Goal: Transaction & Acquisition: Subscribe to service/newsletter

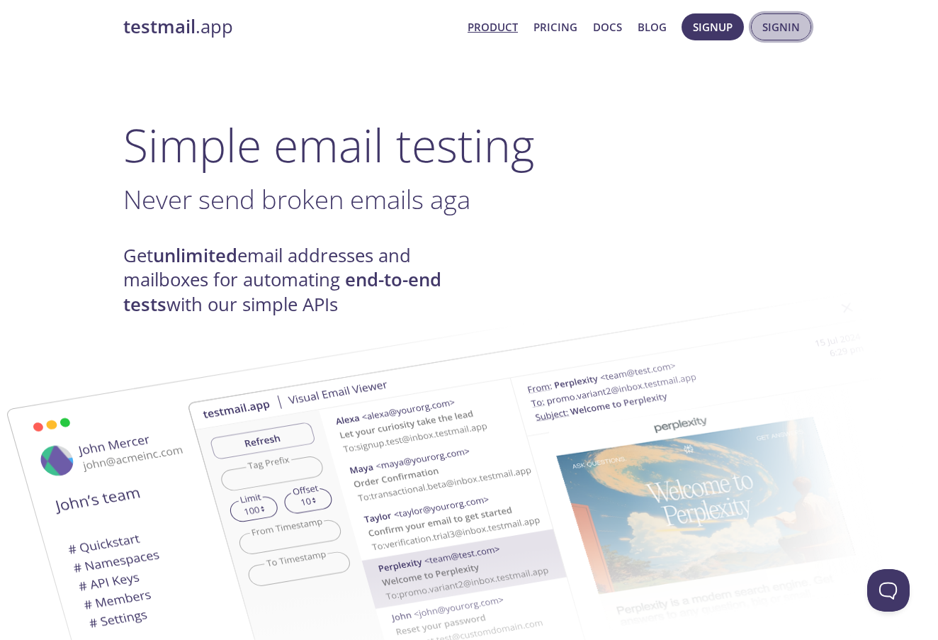
click at [787, 27] on span "Signin" at bounding box center [781, 27] width 38 height 18
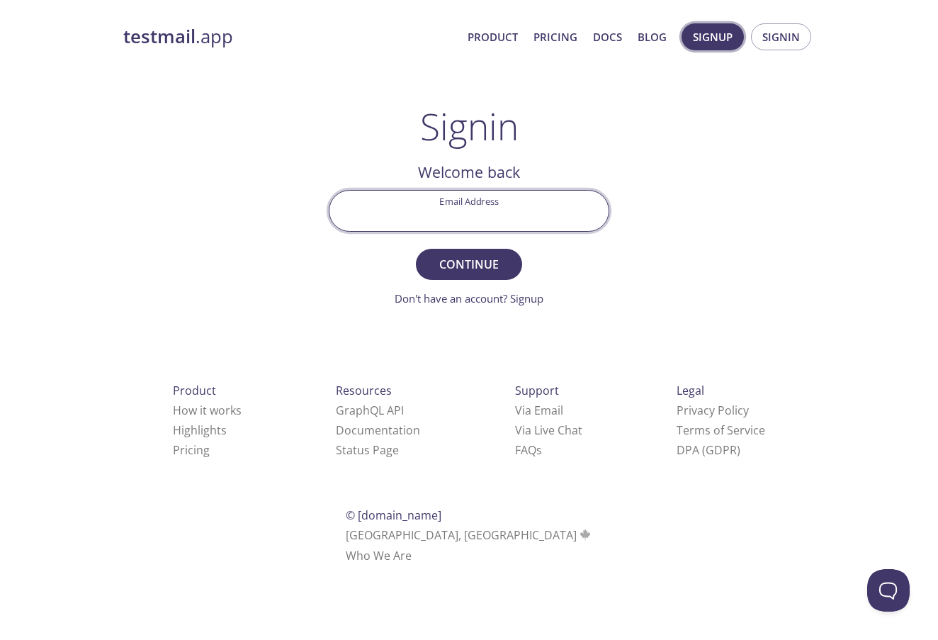
click at [727, 36] on span "Signup" at bounding box center [713, 37] width 40 height 18
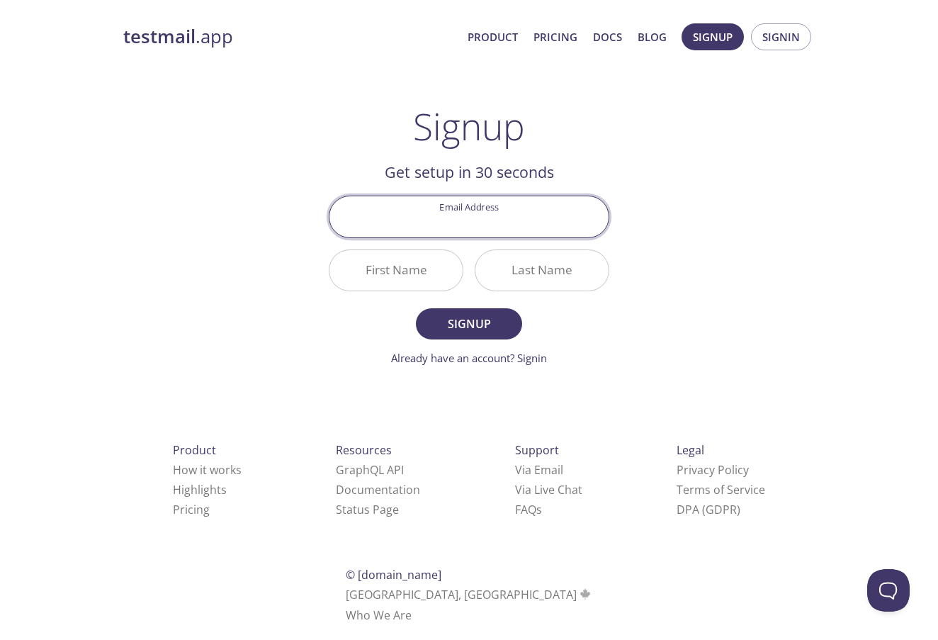
click at [497, 225] on input "Email Address" at bounding box center [468, 216] width 279 height 40
type input "[PERSON_NAME][EMAIL_ADDRESS][DOMAIN_NAME]"
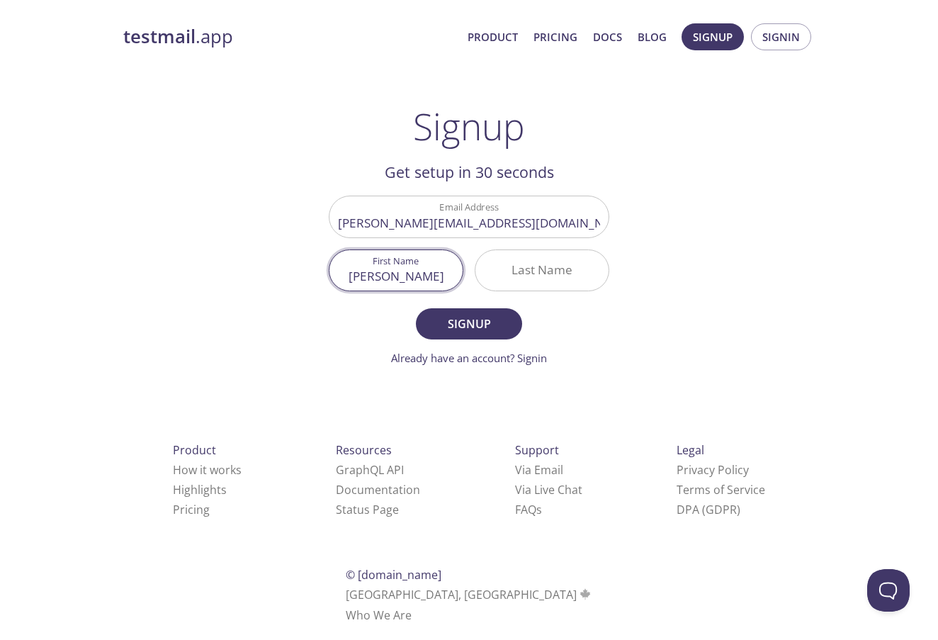
type input "[PERSON_NAME]"
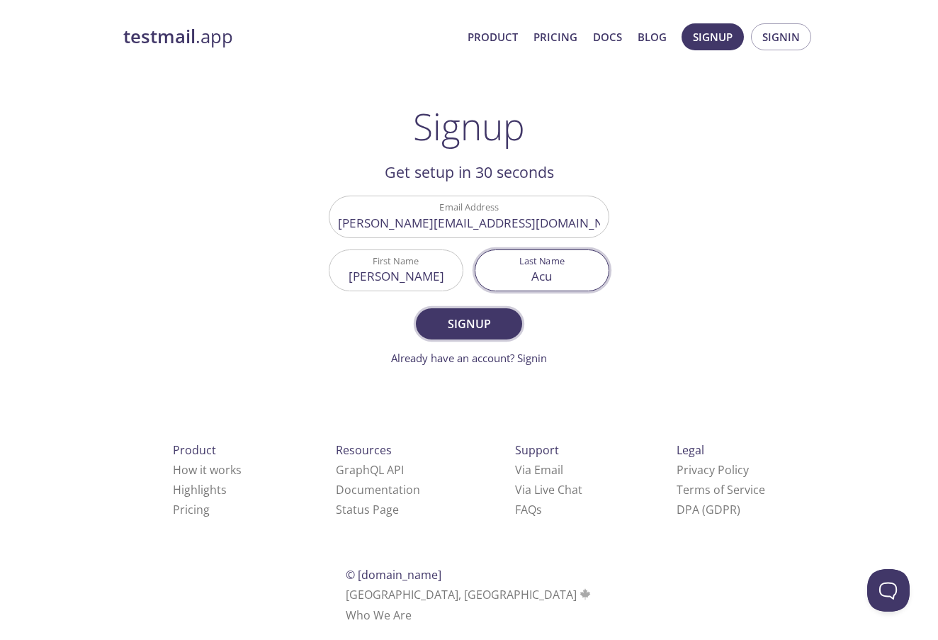
type input "Acu"
click at [436, 333] on span "Signup" at bounding box center [468, 324] width 75 height 20
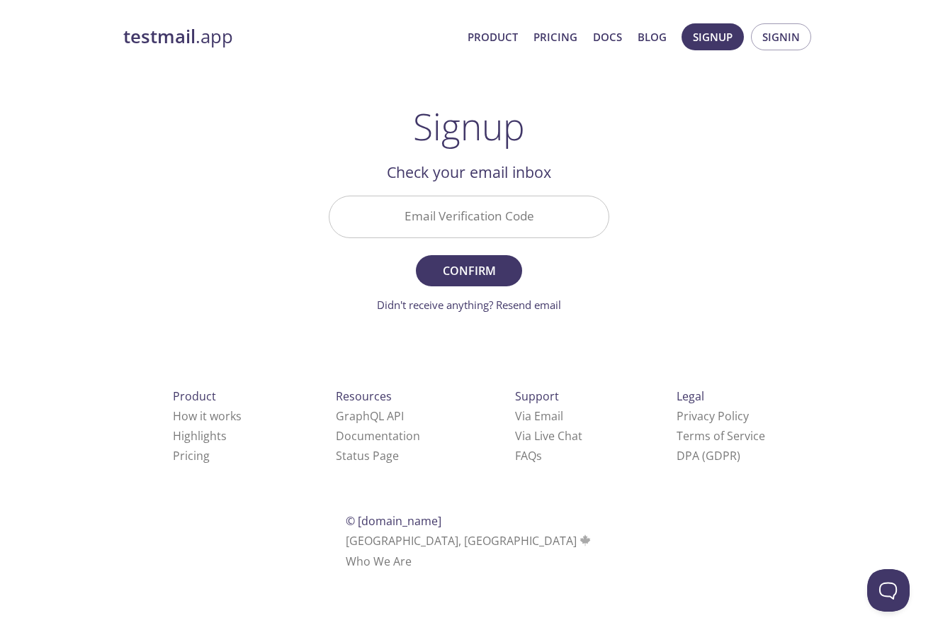
click at [470, 208] on input "Email Verification Code" at bounding box center [468, 216] width 279 height 40
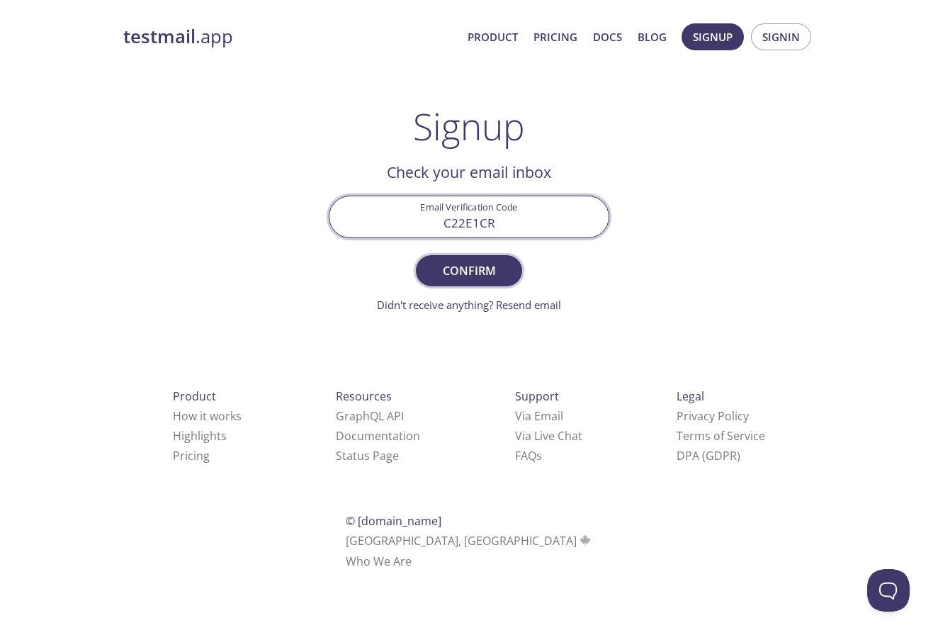
type input "C22E1CR"
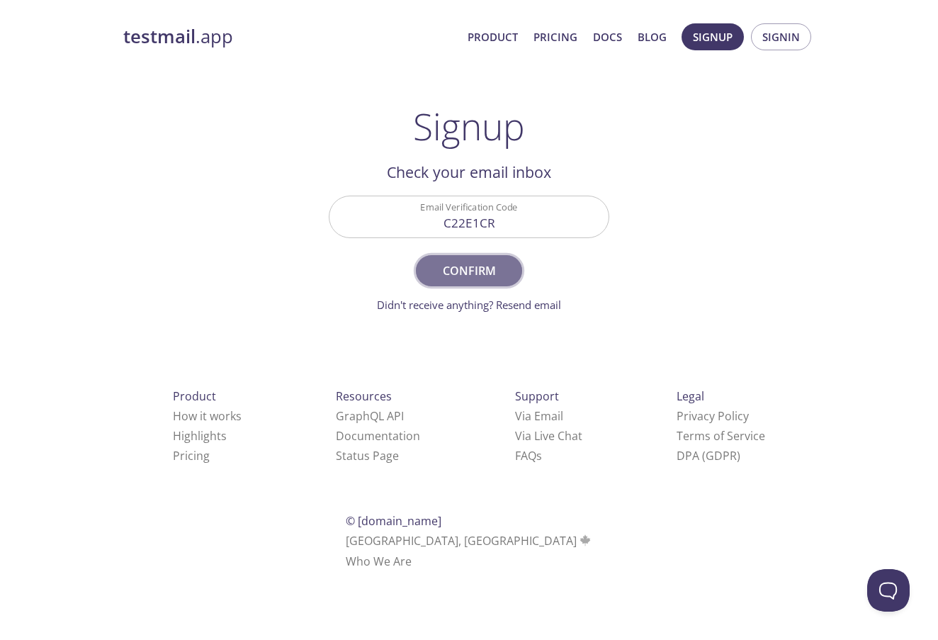
click at [480, 274] on span "Confirm" at bounding box center [468, 271] width 75 height 20
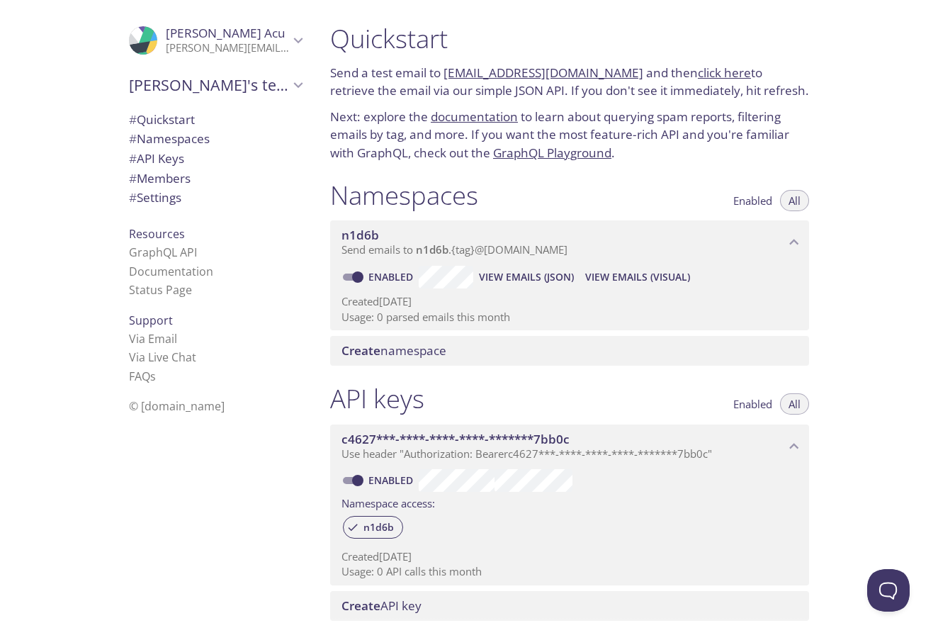
click at [302, 40] on icon "Laura Acu" at bounding box center [298, 40] width 18 height 18
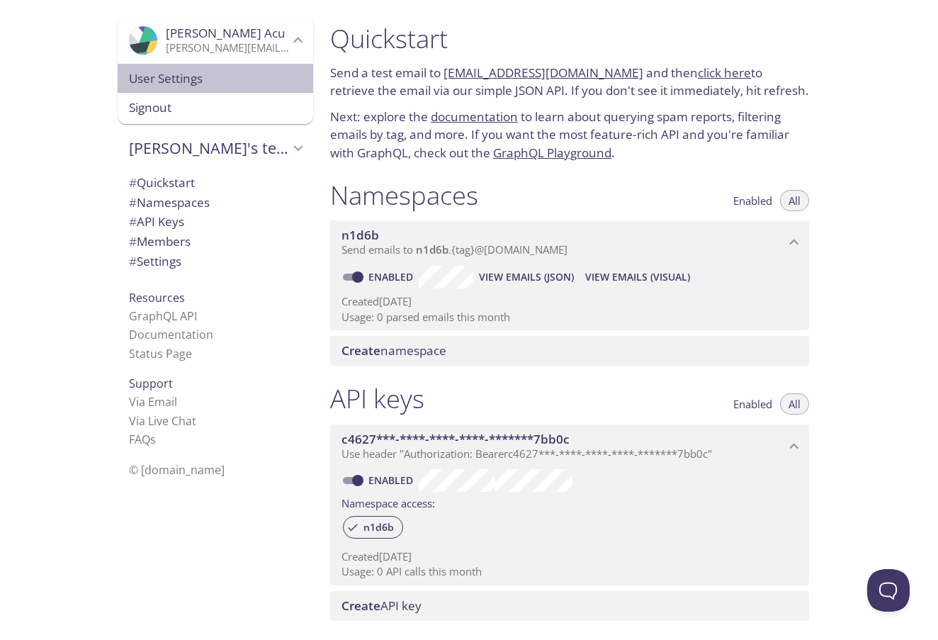
click at [201, 91] on div "User Settings" at bounding box center [216, 79] width 196 height 30
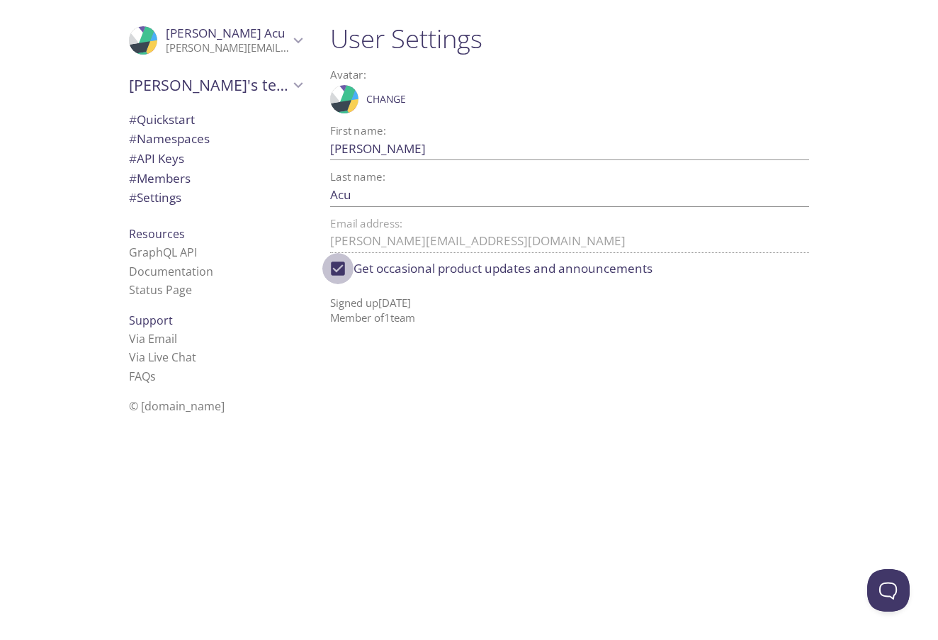
click at [339, 266] on input "Get occasional product updates and announcements" at bounding box center [337, 268] width 31 height 31
checkbox input "false"
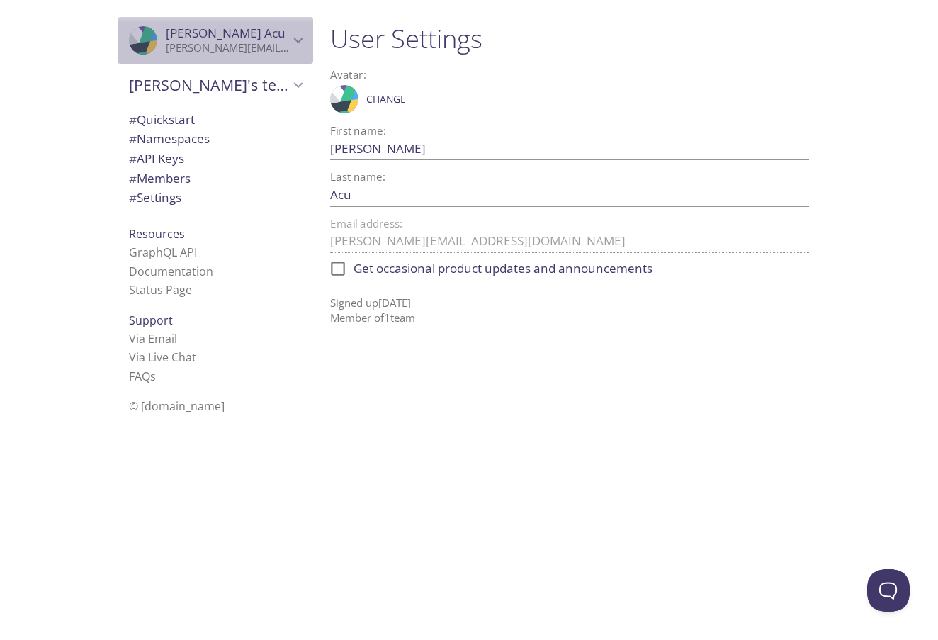
click at [295, 43] on icon "Laura Acu" at bounding box center [298, 40] width 18 height 18
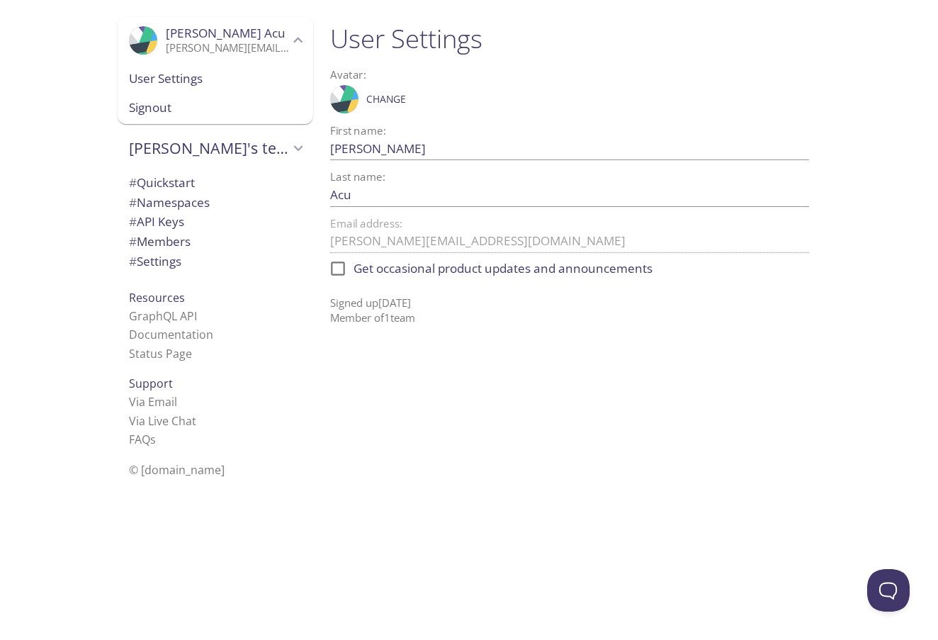
click at [480, 103] on div ".cls-1 { fill: #6d5ca8; } .cls-2 { fill: #3fc191; } .cls-3 { fill: #3b4752; } .…" at bounding box center [569, 98] width 479 height 35
click at [302, 407] on div "Support Via Email Via Live Chat FAQ s" at bounding box center [216, 411] width 196 height 86
click at [190, 150] on span "[PERSON_NAME]'s team" at bounding box center [209, 148] width 160 height 20
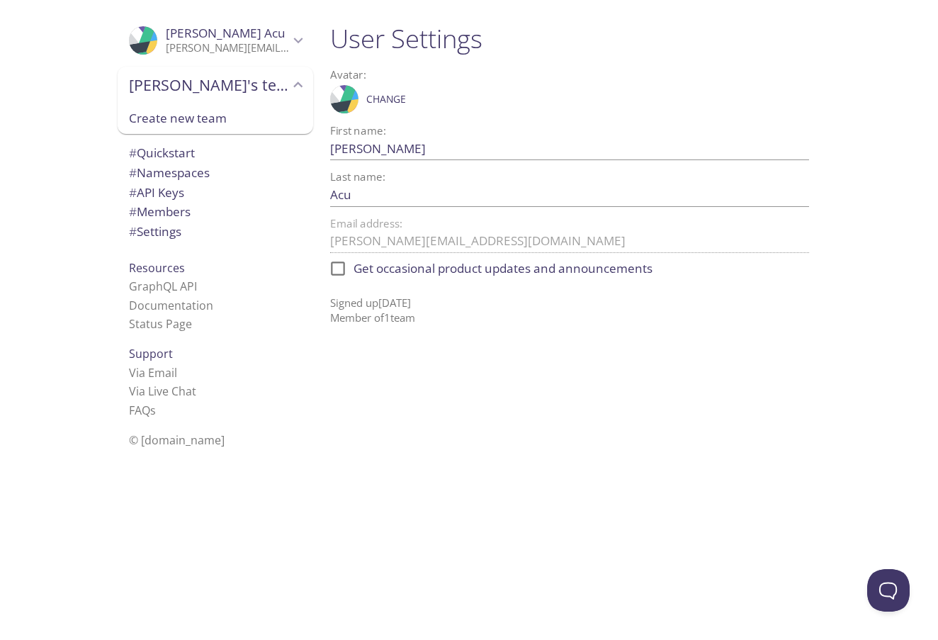
click at [198, 93] on span "[PERSON_NAME]'s team" at bounding box center [209, 85] width 160 height 20
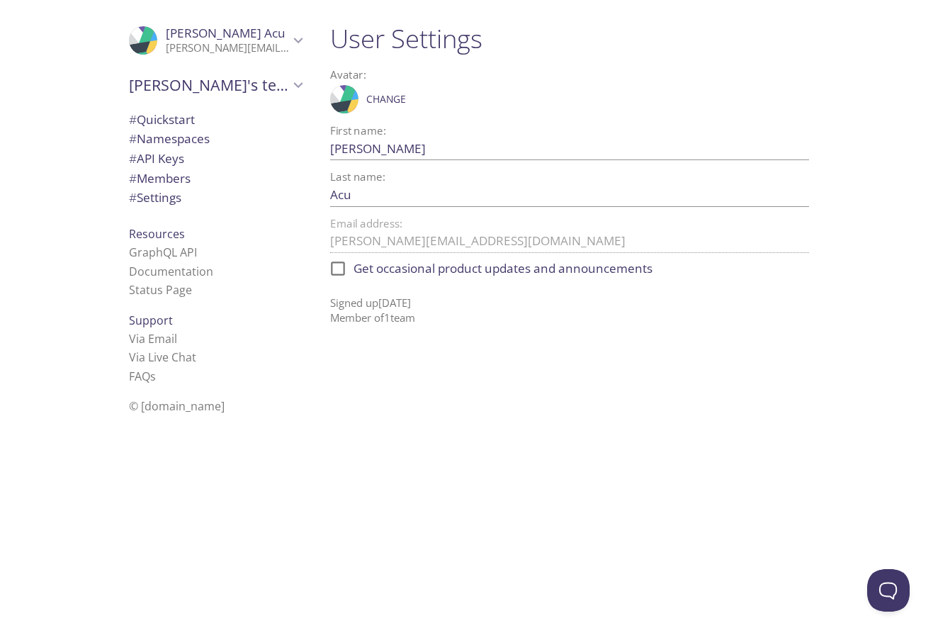
click at [180, 193] on span "# Settings" at bounding box center [155, 197] width 52 height 16
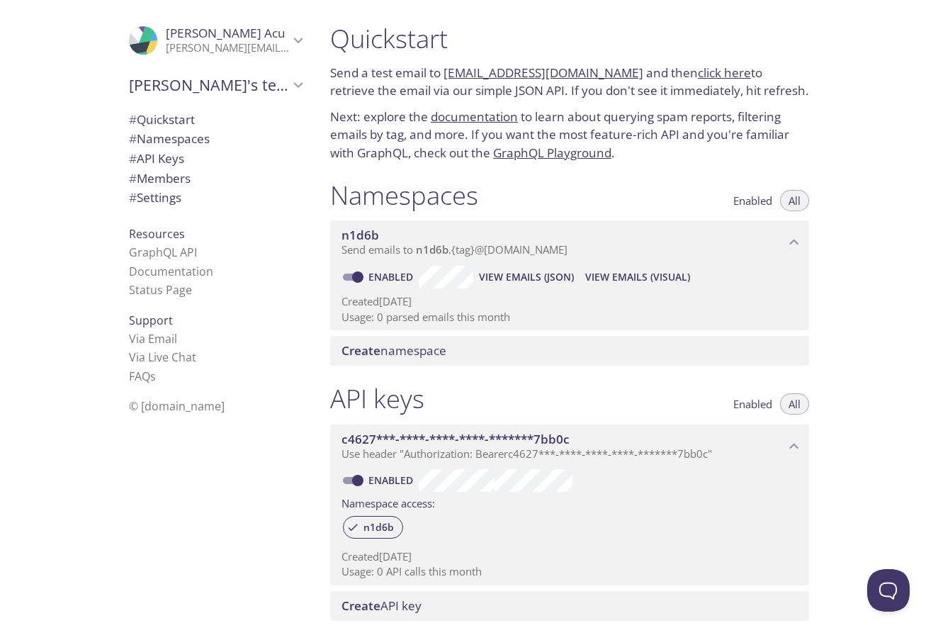
click at [551, 71] on link "[EMAIL_ADDRESS][DOMAIN_NAME]" at bounding box center [543, 72] width 200 height 16
